Goal: Task Accomplishment & Management: Manage account settings

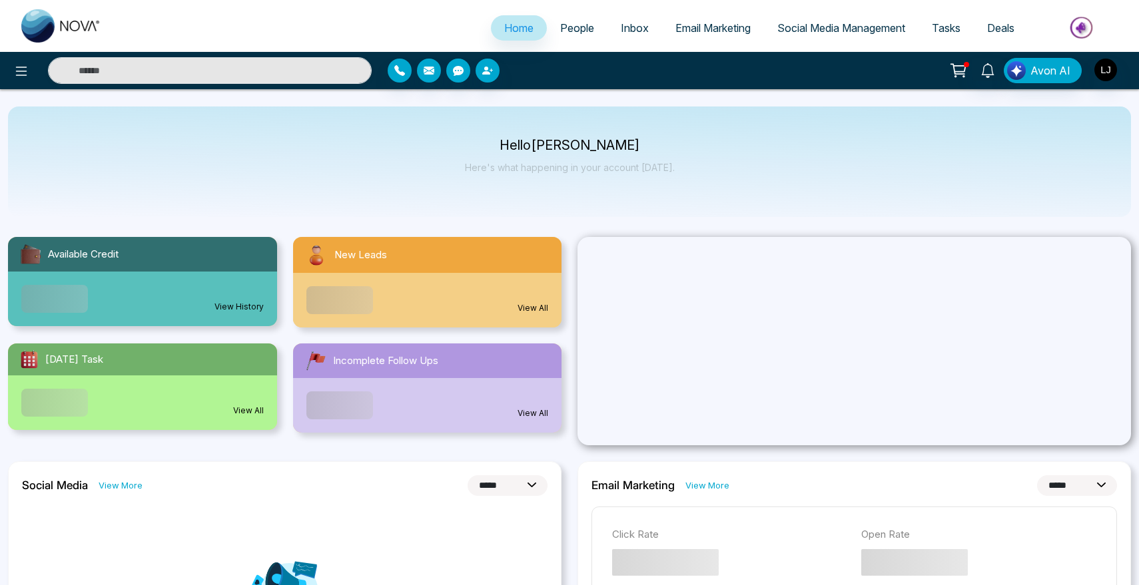
select select "*"
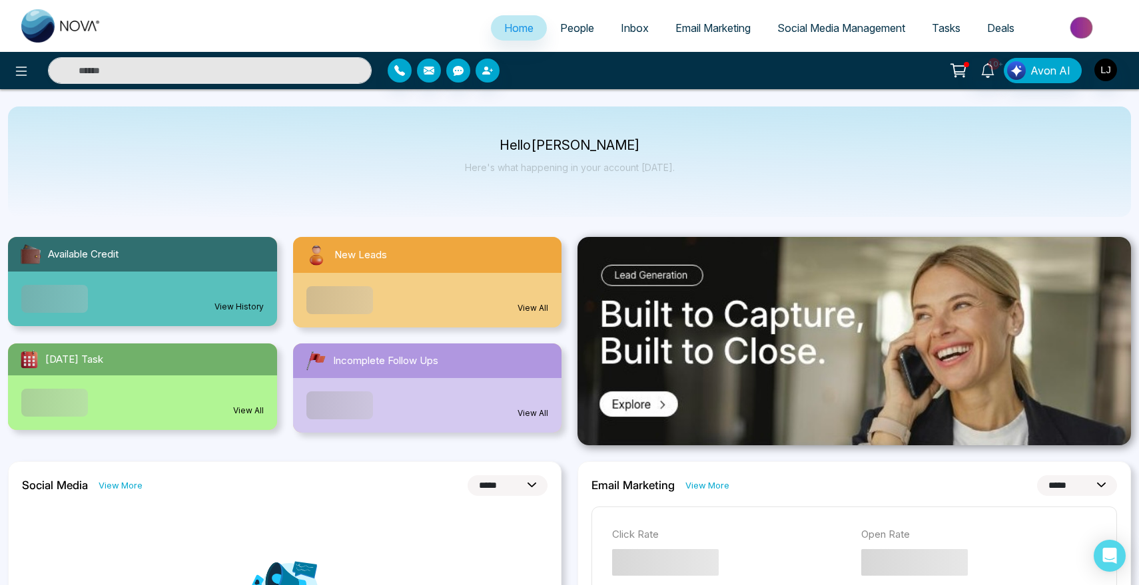
click at [547, 22] on link "People" at bounding box center [577, 27] width 61 height 25
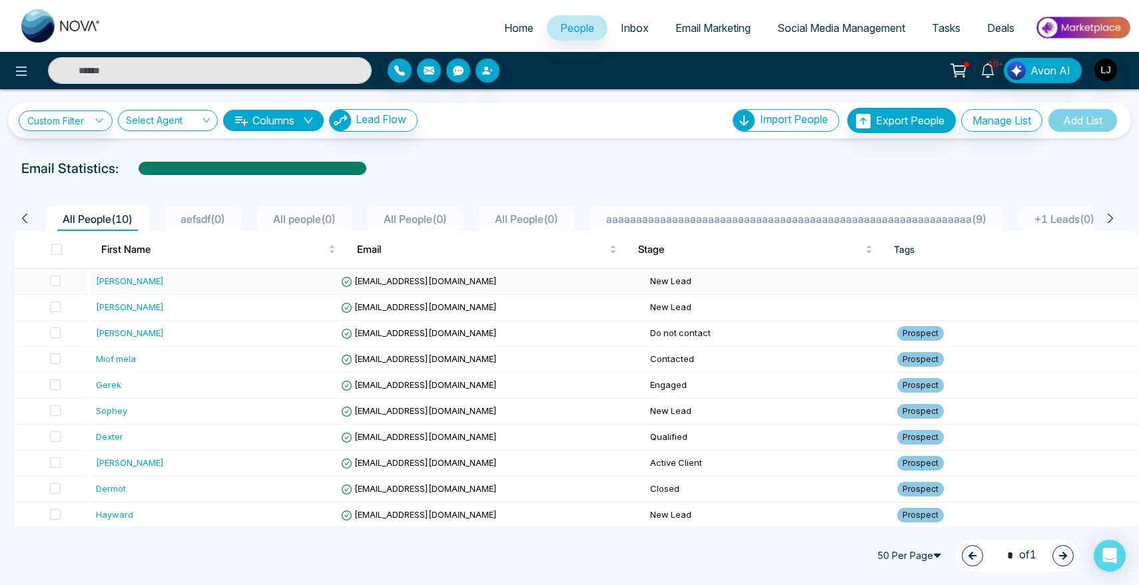
click at [109, 286] on div "[PERSON_NAME]" at bounding box center [130, 280] width 68 height 13
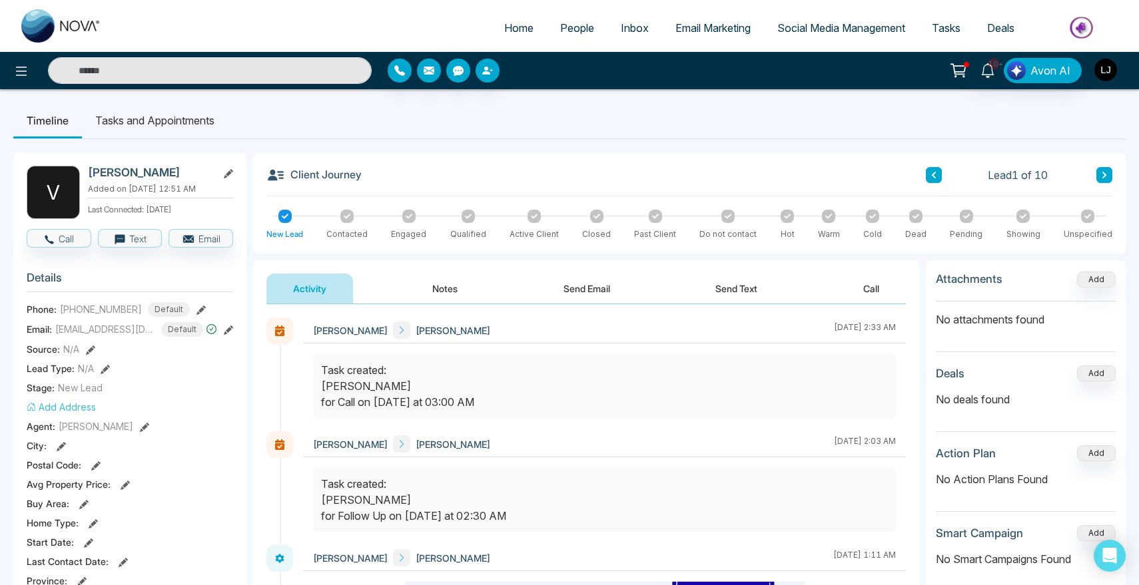
click at [1100, 65] on img "button" at bounding box center [1105, 70] width 23 height 23
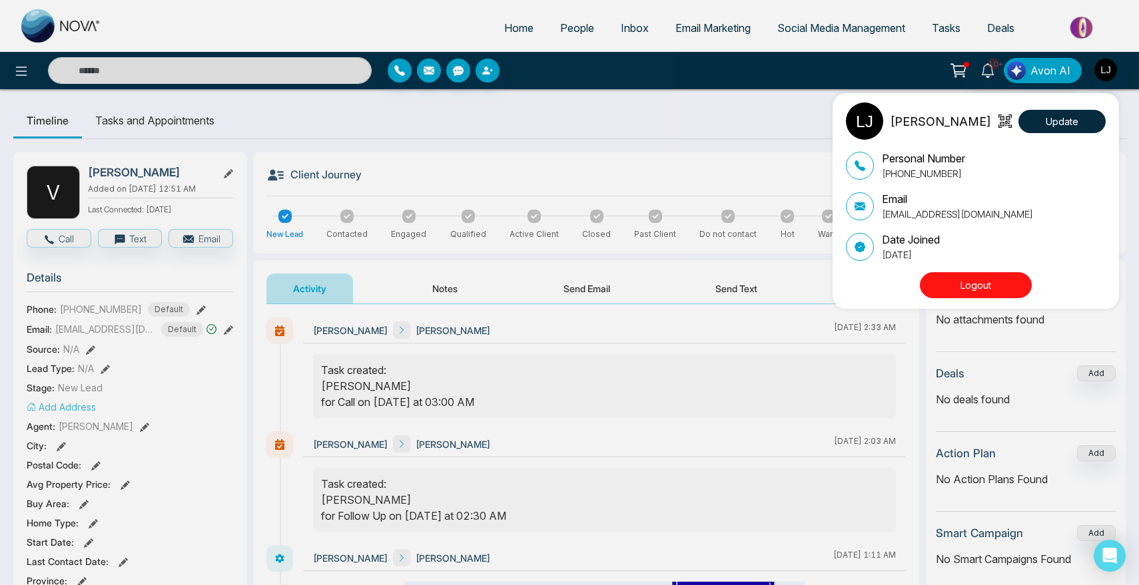
click at [986, 282] on button "Logout" at bounding box center [976, 285] width 112 height 26
